Goal: Task Accomplishment & Management: Manage account settings

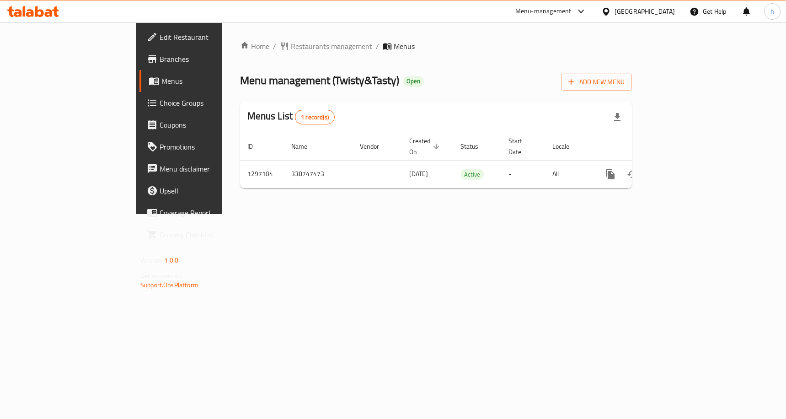
click at [160, 104] on span "Choice Groups" at bounding box center [210, 102] width 100 height 11
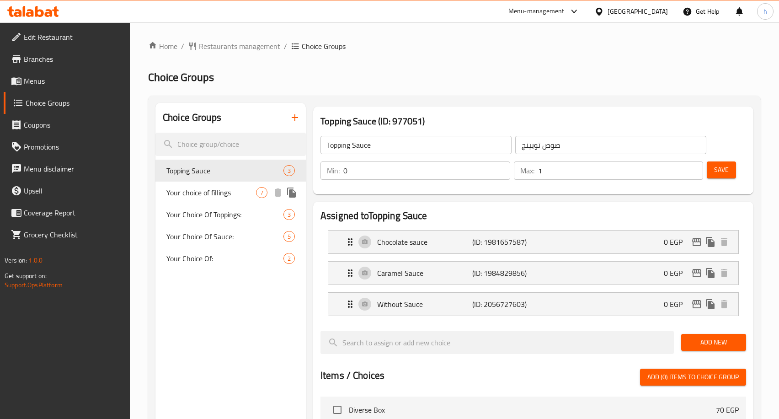
click at [231, 198] on div "Your choice of fillings 7" at bounding box center [230, 193] width 150 height 22
type input "Your choice of fillings"
type input "اختيارك من الحشوات"
type input "1"
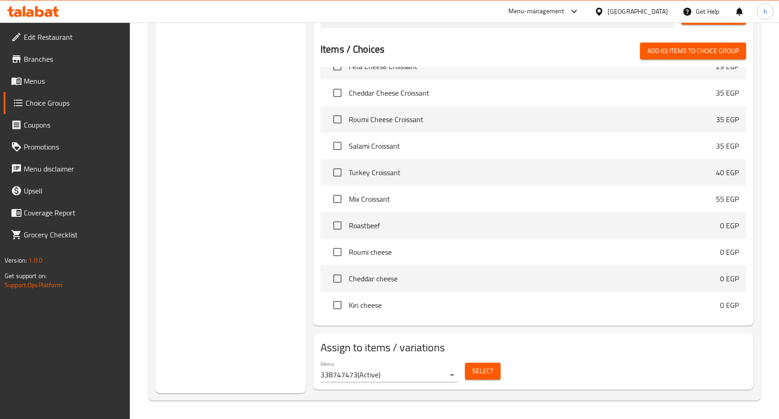
scroll to position [381, 0]
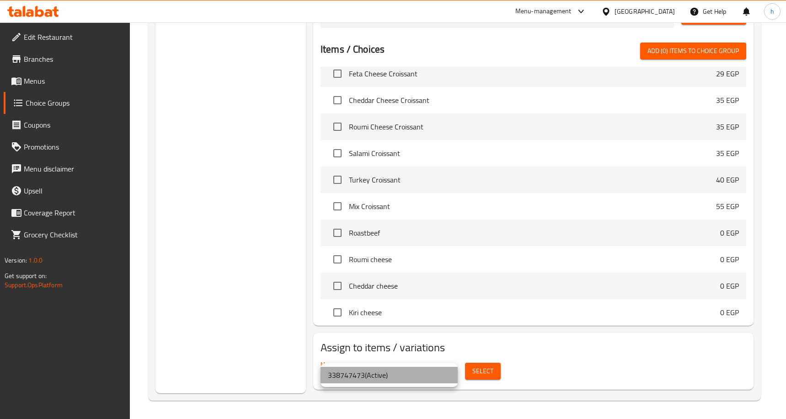
click at [397, 378] on li "338747473 ( Active )" at bounding box center [389, 375] width 137 height 16
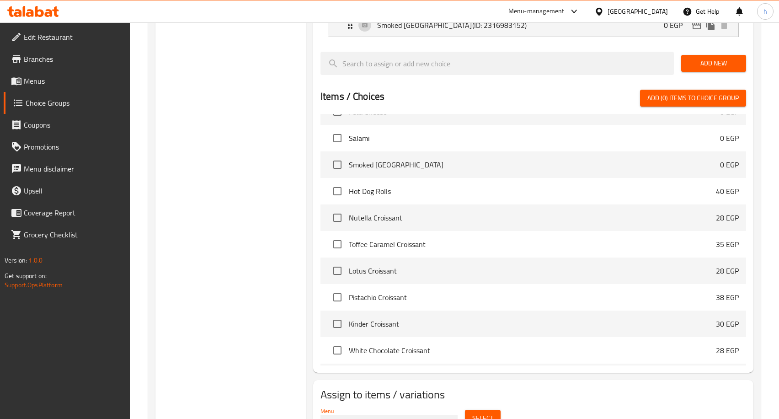
scroll to position [450, 0]
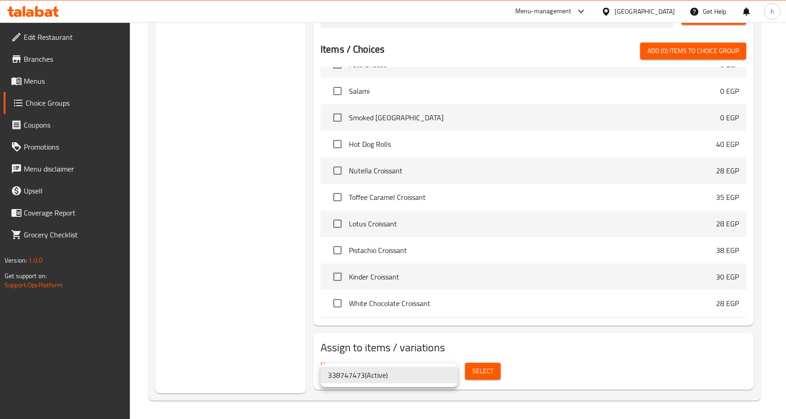
drag, startPoint x: 354, startPoint y: 372, endPoint x: 334, endPoint y: 375, distance: 20.4
drag, startPoint x: 327, startPoint y: 375, endPoint x: 353, endPoint y: 385, distance: 27.3
click at [361, 385] on ul "338747473 ( Active )" at bounding box center [389, 375] width 137 height 24
drag, startPoint x: 362, startPoint y: 376, endPoint x: 323, endPoint y: 381, distance: 39.2
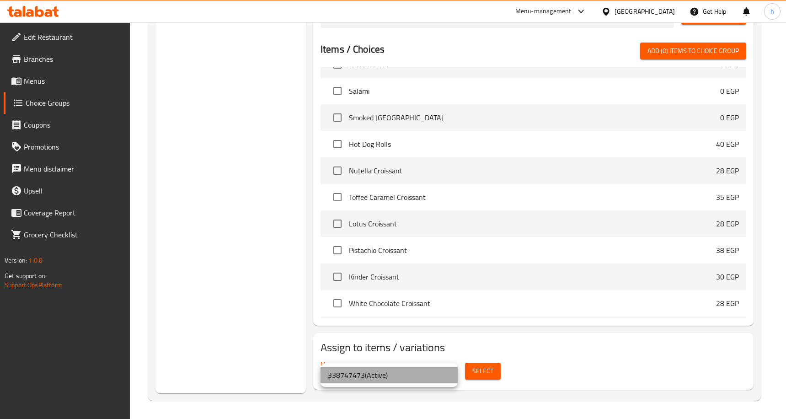
click at [328, 381] on li "338747473 ( Active )" at bounding box center [389, 375] width 137 height 16
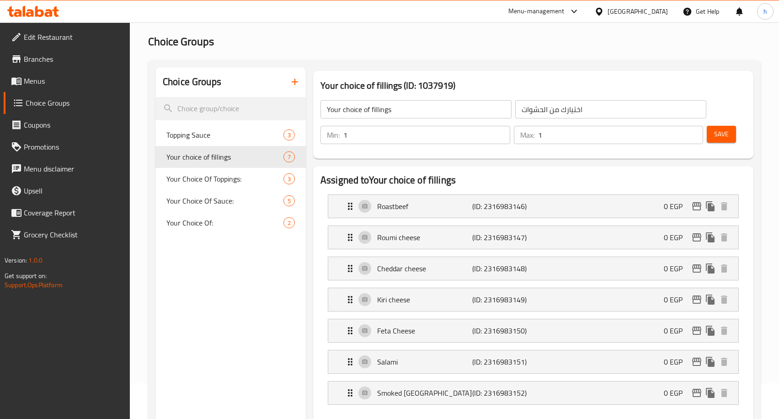
scroll to position [0, 0]
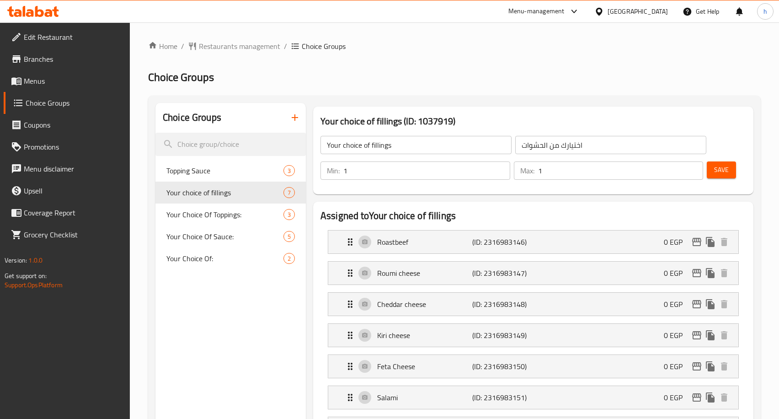
click at [35, 78] on span "Menus" at bounding box center [73, 80] width 99 height 11
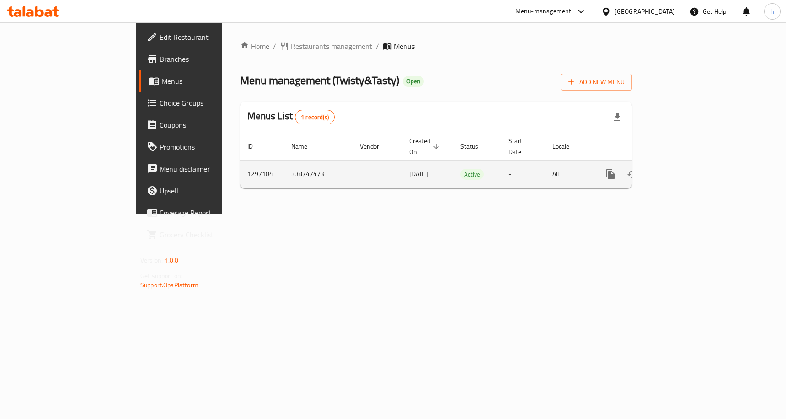
click at [680, 170] on icon "enhanced table" at bounding box center [676, 174] width 8 height 8
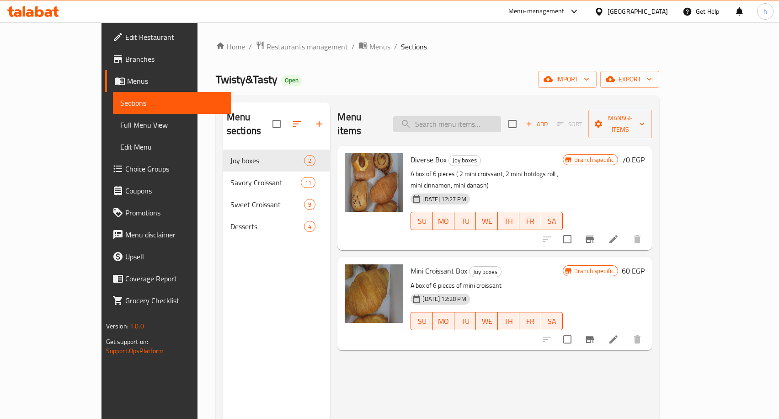
click at [472, 117] on input "search" at bounding box center [447, 124] width 108 height 16
click at [478, 123] on input "search" at bounding box center [447, 124] width 108 height 16
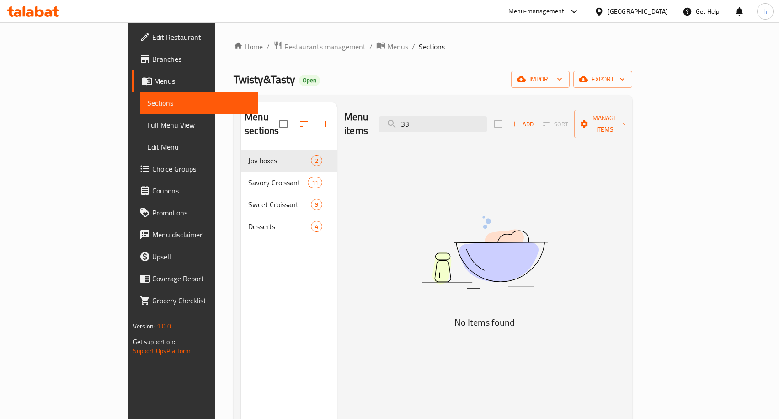
type input "3"
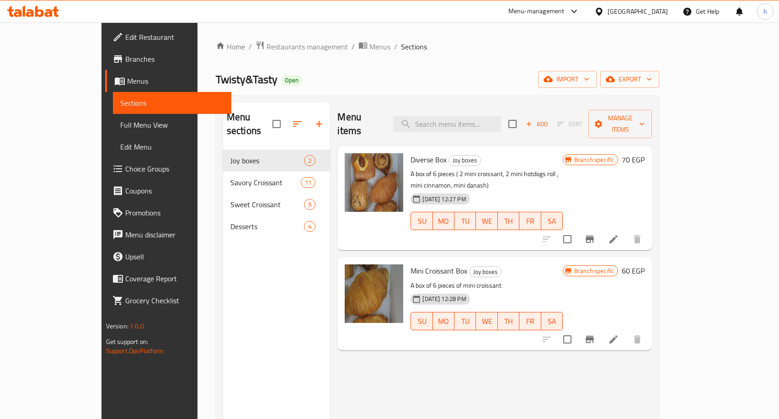
click at [465, 168] on p "A box of 6 pieces ( 2 mini croissant, 2 mini hotdogs roll , mini cinnamon, mini…" at bounding box center [487, 179] width 152 height 23
click at [619, 234] on icon at bounding box center [613, 239] width 11 height 11
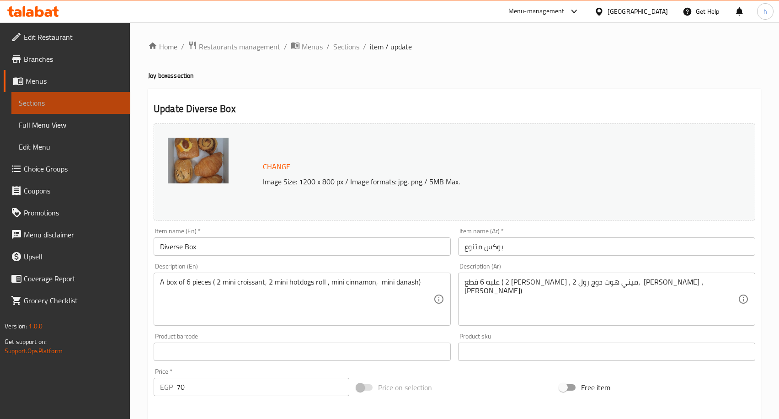
click at [118, 95] on link "Sections" at bounding box center [70, 103] width 119 height 22
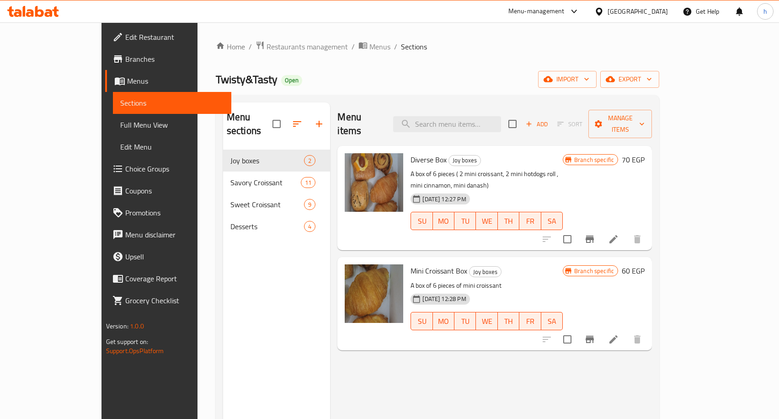
click at [127, 84] on span "Menus" at bounding box center [175, 80] width 97 height 11
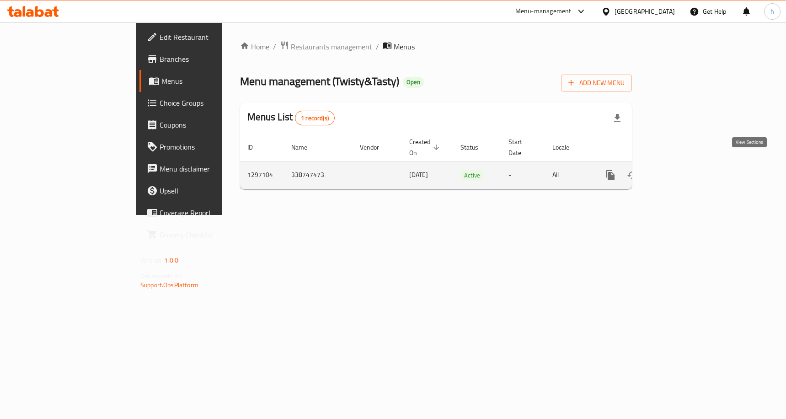
click at [680, 171] on icon "enhanced table" at bounding box center [676, 175] width 8 height 8
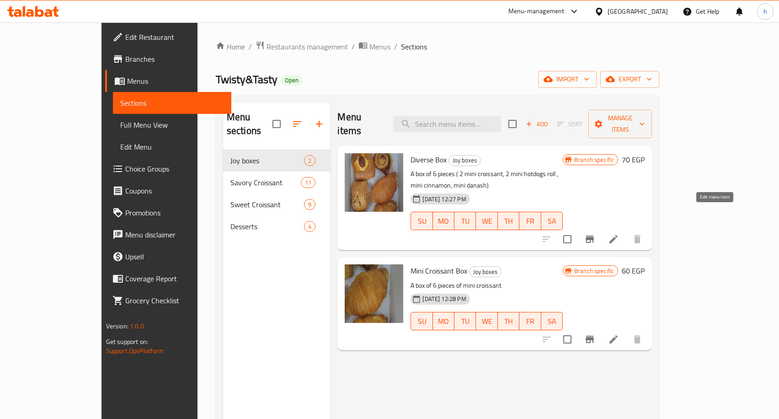
click at [619, 234] on icon at bounding box center [613, 239] width 11 height 11
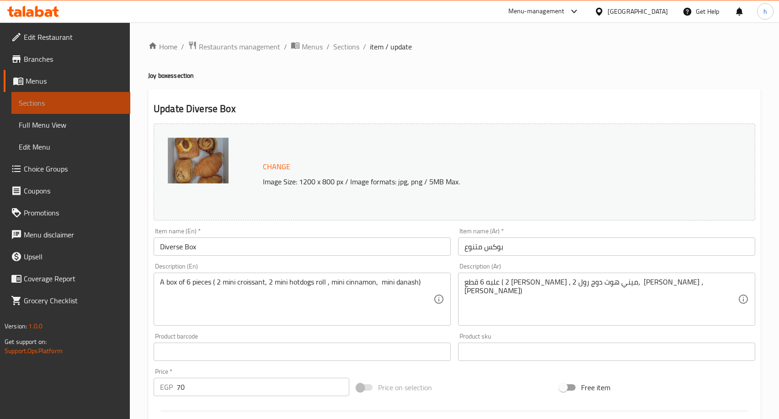
click at [96, 95] on link "Sections" at bounding box center [70, 103] width 119 height 22
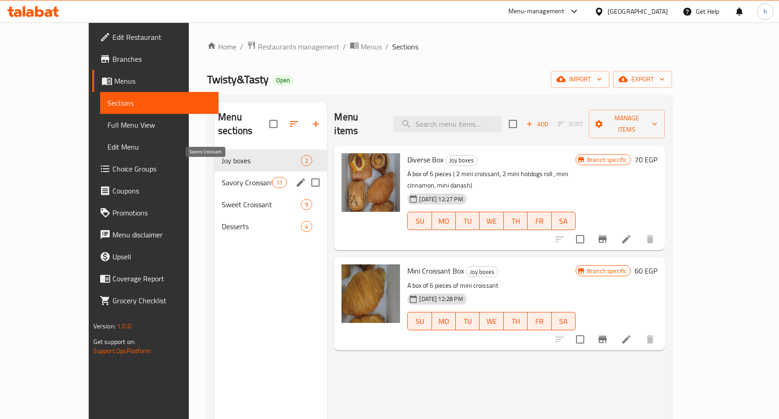
click at [226, 177] on span "Savory Croissant" at bounding box center [247, 182] width 50 height 11
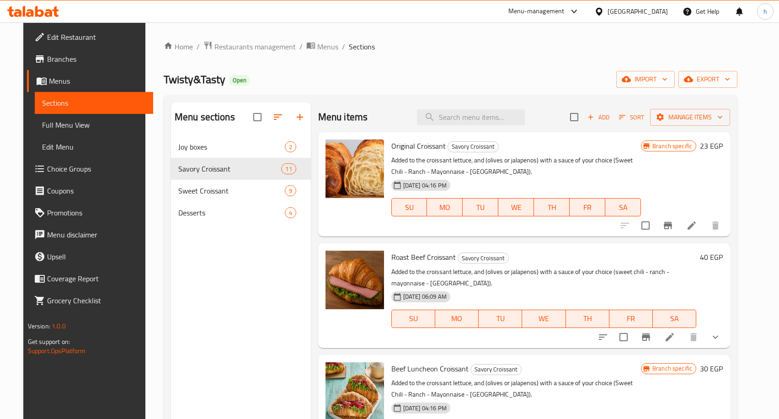
click at [203, 333] on div "Menu sections Joy boxes 2 Savory Croissant 11 Sweet Croissant 9 Desserts 4" at bounding box center [241, 311] width 140 height 419
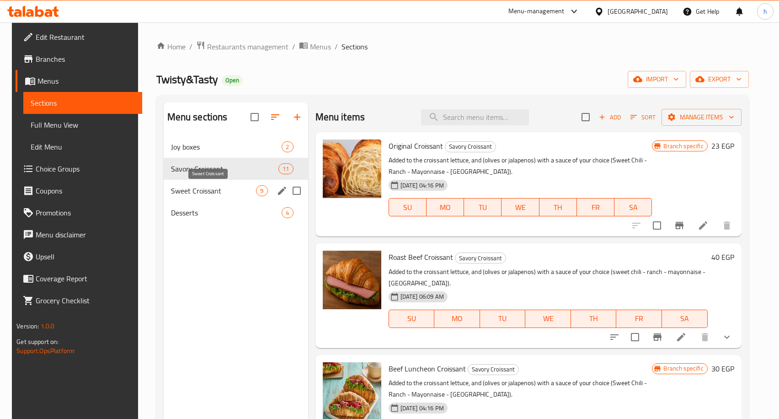
click at [196, 192] on span "Sweet Croissant" at bounding box center [214, 190] width 86 height 11
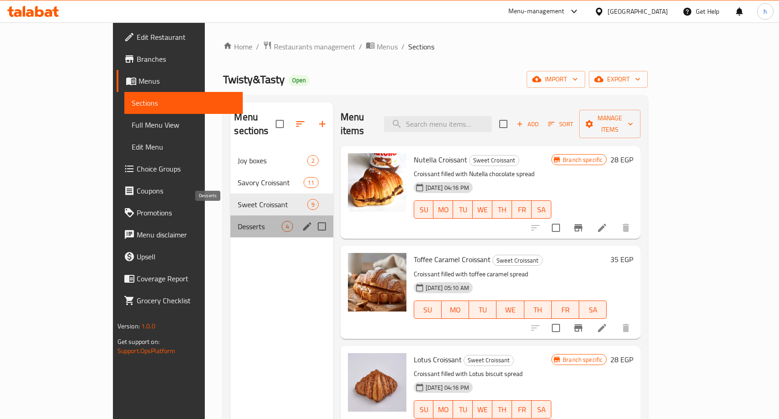
click at [238, 221] on span "Desserts" at bounding box center [259, 226] width 43 height 11
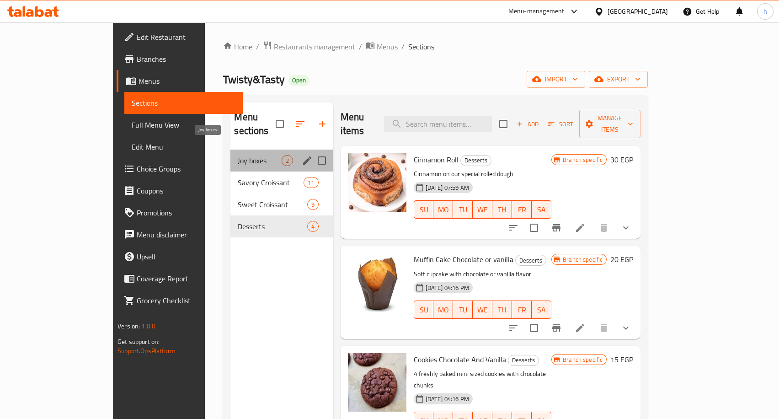
click at [238, 155] on span "Joy boxes" at bounding box center [259, 160] width 43 height 11
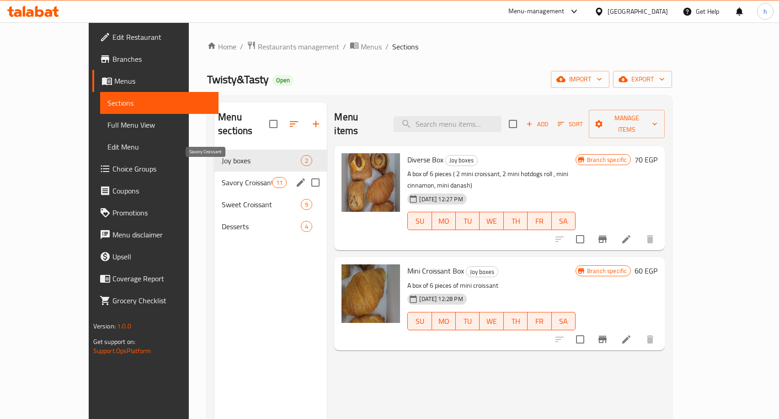
click at [222, 177] on span "Savory Croissant" at bounding box center [247, 182] width 50 height 11
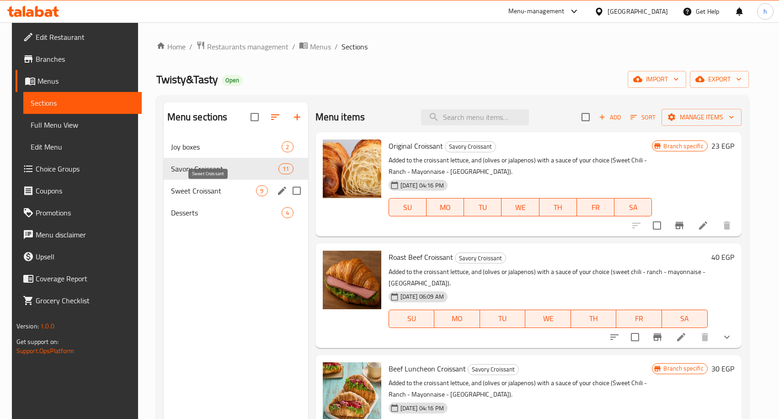
click at [227, 185] on span "Sweet Croissant" at bounding box center [214, 190] width 86 height 11
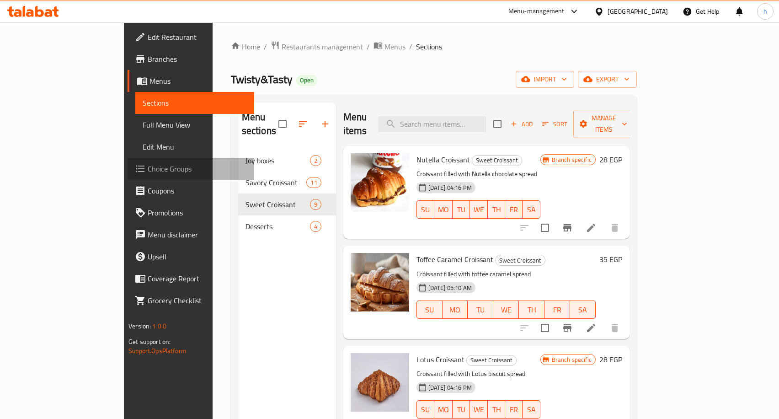
click at [128, 174] on link "Choice Groups" at bounding box center [191, 169] width 127 height 22
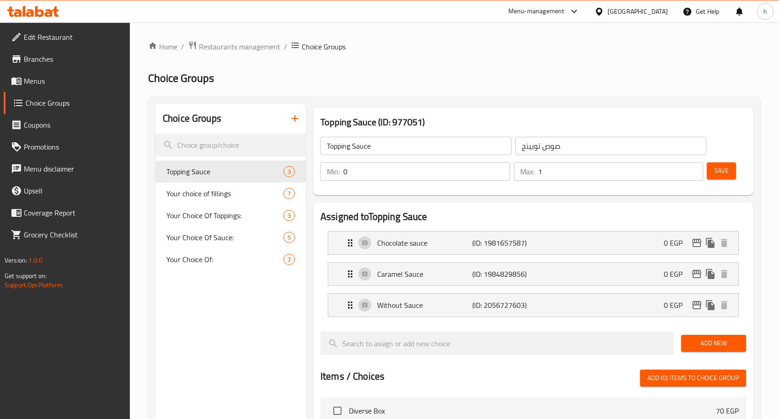
click at [239, 328] on div "Choice Groups Topping Sauce 3 Your choice of fillings 7 Your Choice Of Toppings…" at bounding box center [230, 412] width 150 height 616
click at [225, 188] on span "Your choice of fillings" at bounding box center [211, 193] width 90 height 11
type input "Your choice of fillings"
type input "اختيارك من الحشوات"
type input "1"
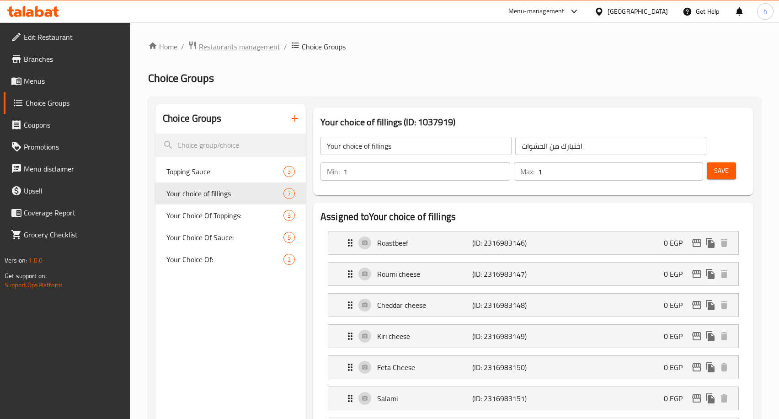
click at [237, 41] on span "Restaurants management" at bounding box center [239, 46] width 81 height 11
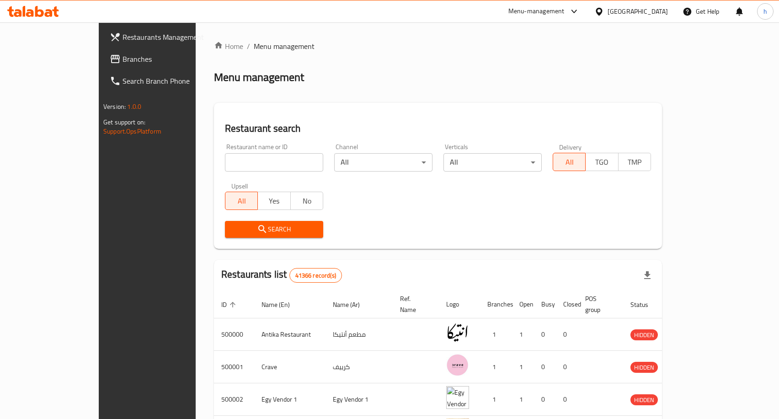
click at [123, 59] on span "Branches" at bounding box center [172, 58] width 99 height 11
